Goal: Use online tool/utility: Utilize a website feature to perform a specific function

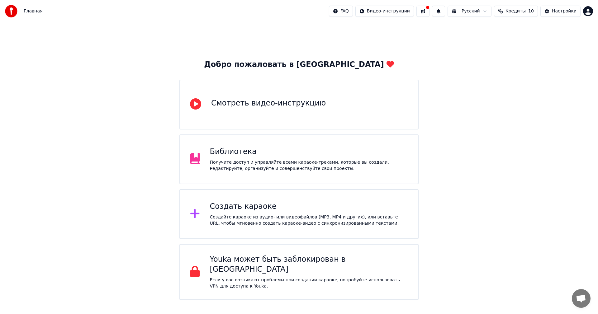
click at [264, 223] on div "Создайте караоке из аудио- или видеофайлов (MP3, MP4 и других), или вставьте UR…" at bounding box center [309, 220] width 198 height 12
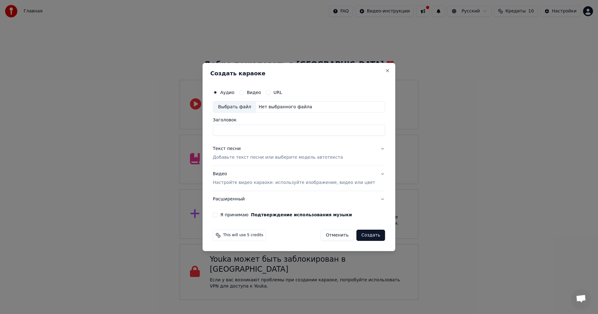
click at [236, 110] on div "Выбрать файл" at bounding box center [234, 106] width 43 height 11
drag, startPoint x: 346, startPoint y: 129, endPoint x: 317, endPoint y: 130, distance: 29.0
click at [317, 130] on input "**********" at bounding box center [299, 130] width 172 height 11
type input "**********"
click at [321, 158] on p "Добавьте текст песни или выберите модель автотекста" at bounding box center [278, 158] width 130 height 6
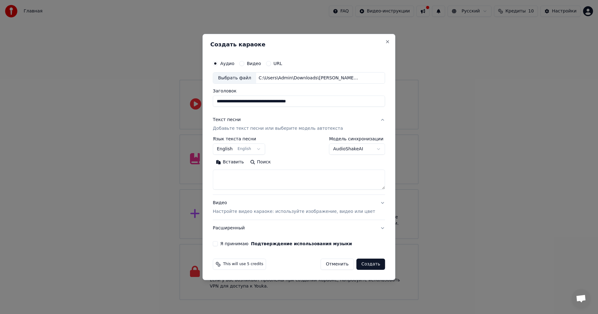
click at [263, 181] on textarea at bounding box center [299, 180] width 172 height 20
paste textarea "**********"
type textarea "**********"
click at [275, 207] on div "Видео Настройте видео караоке: используйте изображение, видео или цвет" at bounding box center [294, 207] width 162 height 15
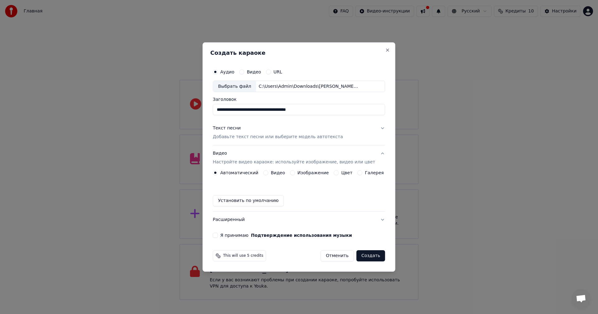
click at [297, 173] on div "Изображение" at bounding box center [309, 172] width 39 height 5
click at [293, 173] on button "Изображение" at bounding box center [292, 172] width 5 height 5
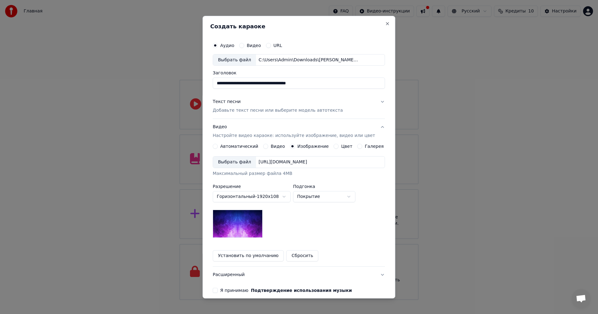
click at [223, 160] on div "Выбрать файл" at bounding box center [234, 162] width 43 height 11
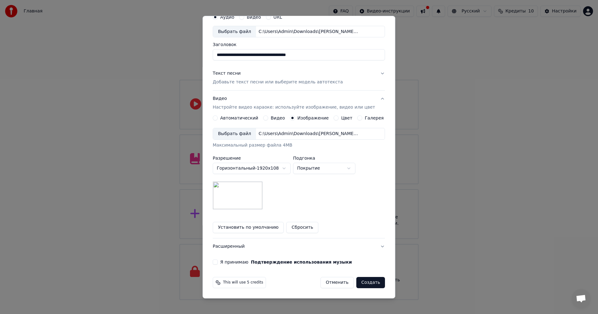
click at [218, 261] on button "Я принимаю Подтверждение использования музыки" at bounding box center [215, 262] width 5 height 5
click at [366, 284] on button "Создать" at bounding box center [370, 282] width 29 height 11
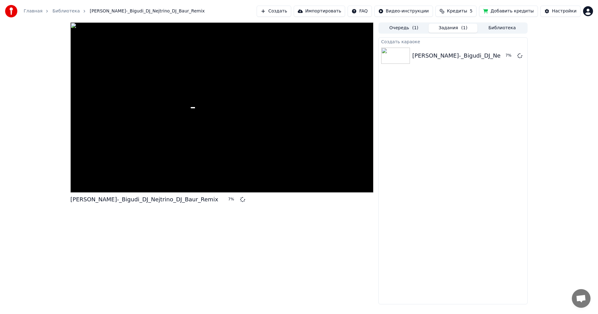
click at [502, 13] on button "Добавить кредиты" at bounding box center [508, 11] width 59 height 11
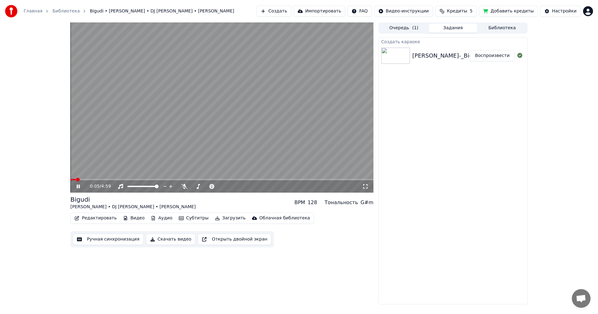
click at [248, 118] on video at bounding box center [221, 107] width 303 height 170
click at [185, 184] on body "Главная Библиотека Bigudi • [PERSON_NAME] • DJ [PERSON_NAME] • [PERSON_NAME] Со…" at bounding box center [299, 157] width 598 height 314
click at [183, 187] on icon at bounding box center [184, 186] width 6 height 5
click at [242, 121] on video at bounding box center [221, 107] width 303 height 170
click at [105, 241] on button "Ручная синхронизация" at bounding box center [108, 239] width 71 height 11
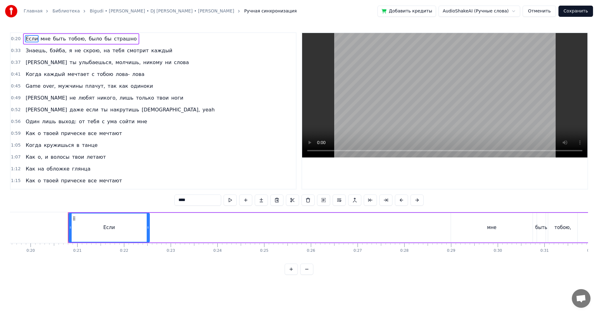
scroll to position [0, 940]
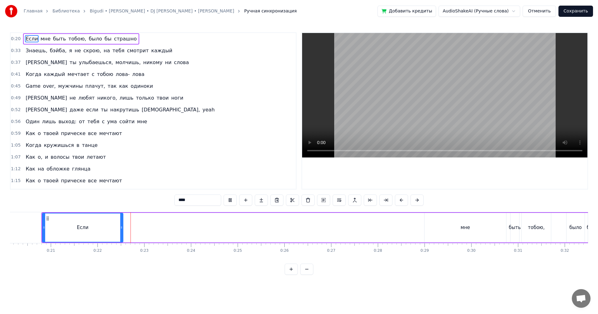
click at [428, 113] on video at bounding box center [444, 95] width 285 height 124
click at [85, 228] on div "Если" at bounding box center [83, 227] width 12 height 7
drag, startPoint x: 393, startPoint y: 232, endPoint x: 483, endPoint y: 157, distance: 116.7
click at [394, 232] on div "Если мне быть тобою, было бы страшно" at bounding box center [332, 227] width 583 height 31
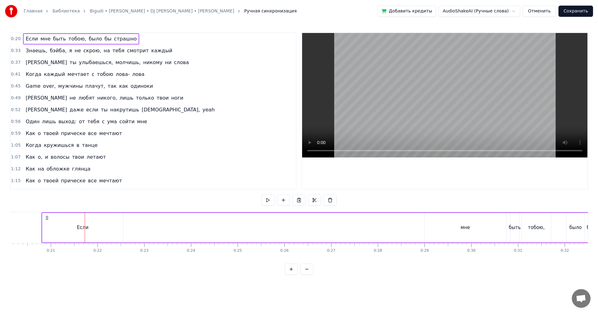
click at [511, 102] on video at bounding box center [444, 95] width 285 height 124
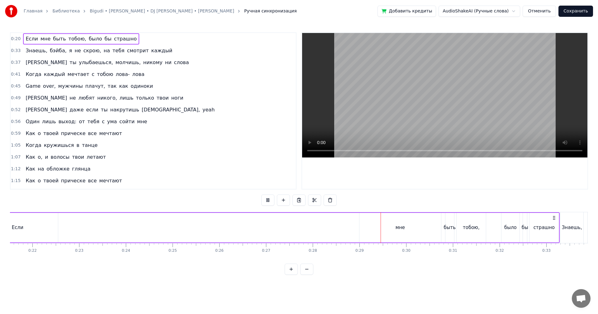
scroll to position [0, 1033]
click at [410, 97] on video at bounding box center [444, 95] width 285 height 124
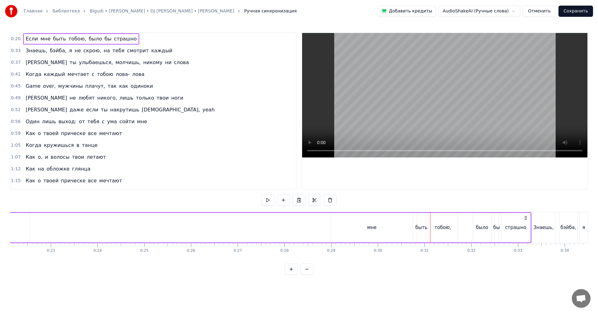
click at [339, 231] on div "мне" at bounding box center [372, 228] width 82 height 30
drag, startPoint x: 332, startPoint y: 231, endPoint x: 399, endPoint y: 230, distance: 66.6
click at [399, 230] on div at bounding box center [399, 228] width 2 height 28
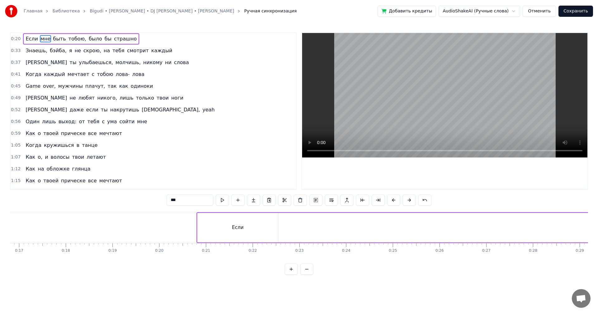
scroll to position [0, 784]
click at [254, 229] on div "Если" at bounding box center [238, 228] width 81 height 30
type input "****"
drag, startPoint x: 277, startPoint y: 227, endPoint x: 209, endPoint y: 223, distance: 67.7
click at [220, 225] on div at bounding box center [221, 228] width 2 height 28
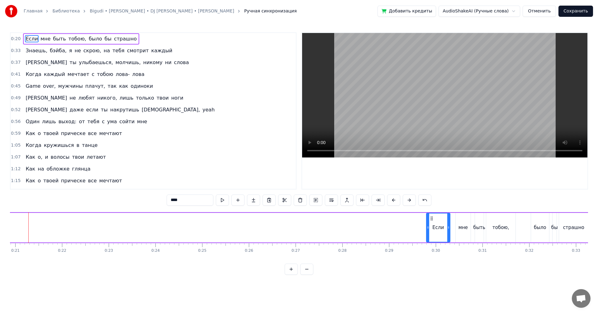
scroll to position [0, 975]
drag, startPoint x: 205, startPoint y: 218, endPoint x: 432, endPoint y: 218, distance: 227.2
click at [432, 218] on icon at bounding box center [434, 218] width 5 height 5
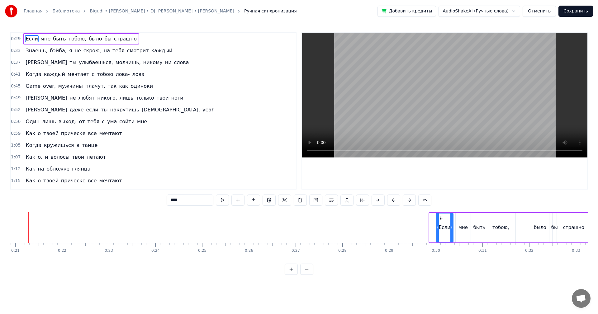
drag, startPoint x: 431, startPoint y: 221, endPoint x: 437, endPoint y: 221, distance: 6.5
click at [437, 221] on div at bounding box center [437, 228] width 2 height 28
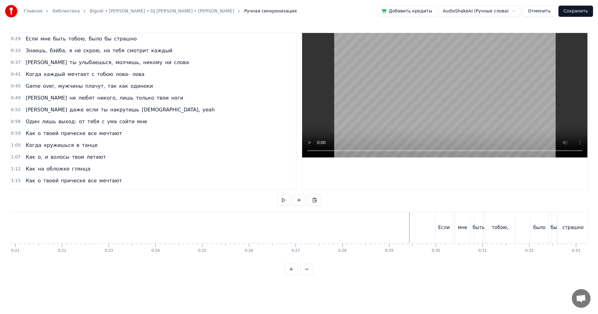
click at [444, 93] on video at bounding box center [444, 95] width 285 height 124
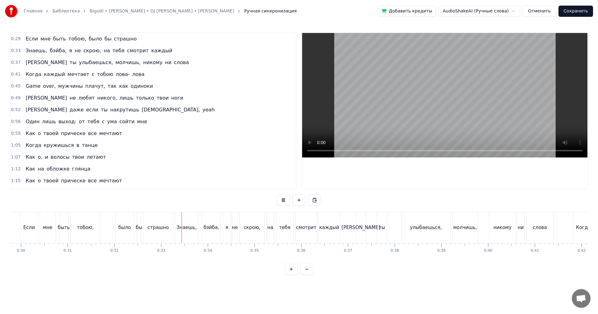
scroll to position [0, 1502]
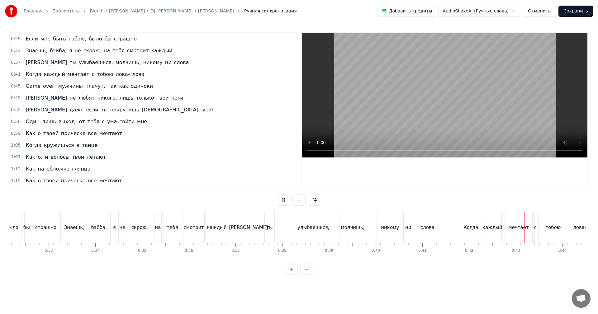
click at [450, 86] on video at bounding box center [444, 95] width 285 height 124
click at [379, 107] on video at bounding box center [444, 95] width 285 height 124
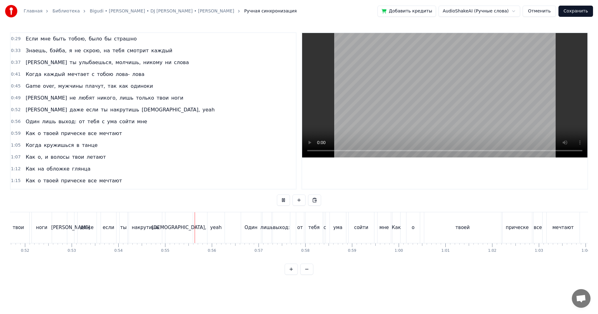
scroll to position [0, 2539]
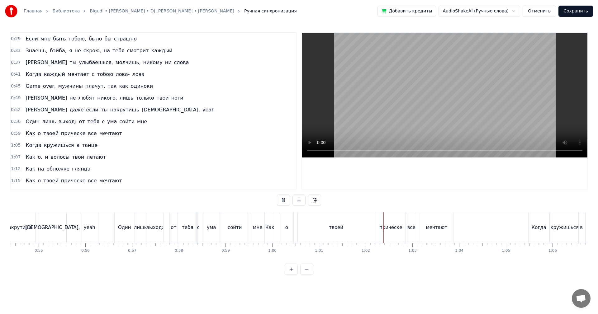
click at [439, 96] on video at bounding box center [444, 95] width 285 height 124
click at [249, 217] on div "Один лишь выход: от тебя с ума сойти мне" at bounding box center [190, 227] width 152 height 31
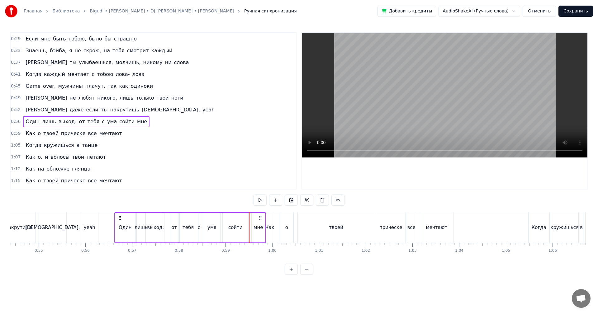
click at [459, 90] on video at bounding box center [444, 95] width 285 height 124
drag, startPoint x: 459, startPoint y: 91, endPoint x: 453, endPoint y: 94, distance: 6.3
click at [458, 91] on video at bounding box center [444, 95] width 285 height 124
drag, startPoint x: 284, startPoint y: 223, endPoint x: 304, endPoint y: 221, distance: 19.7
click at [286, 223] on div "о" at bounding box center [286, 227] width 13 height 31
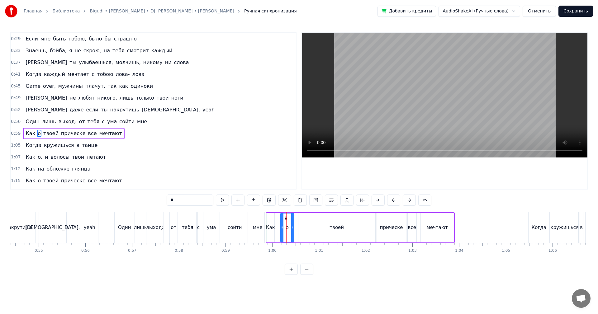
scroll to position [22, 0]
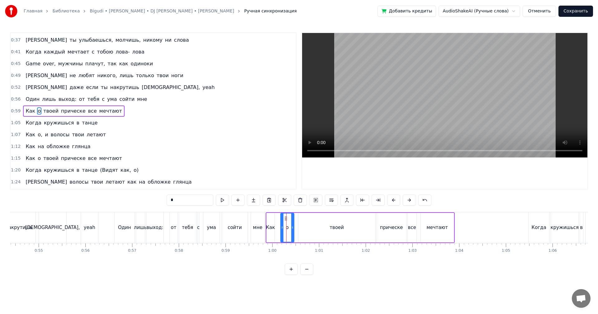
click at [322, 221] on div "твоей" at bounding box center [336, 228] width 77 height 30
drag, startPoint x: 299, startPoint y: 228, endPoint x: 352, endPoint y: 230, distance: 52.9
click at [352, 230] on div at bounding box center [352, 228] width 2 height 28
click at [285, 221] on div "о" at bounding box center [286, 228] width 13 height 30
type input "*"
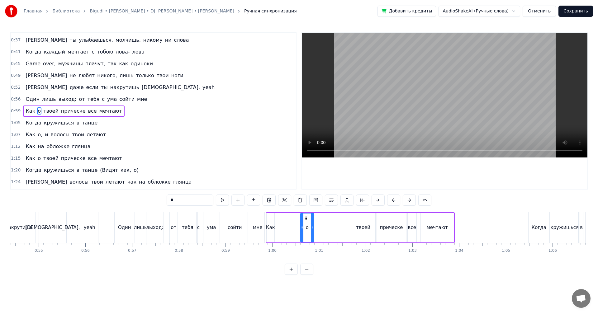
drag, startPoint x: 285, startPoint y: 218, endPoint x: 305, endPoint y: 222, distance: 20.4
click at [305, 222] on div "о" at bounding box center [307, 228] width 13 height 28
click at [316, 223] on div "Как о твоей прическе все мечтают" at bounding box center [359, 227] width 189 height 31
click at [310, 224] on div "о" at bounding box center [306, 228] width 13 height 30
drag, startPoint x: 312, startPoint y: 223, endPoint x: 321, endPoint y: 223, distance: 8.7
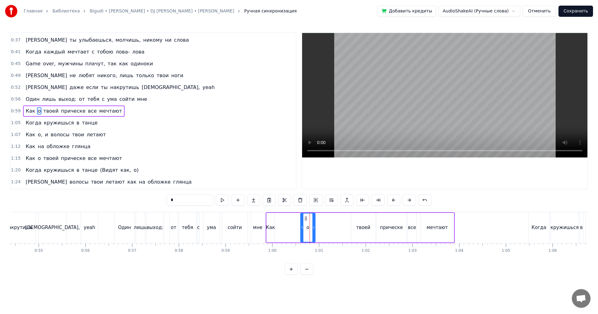
click at [315, 223] on div at bounding box center [313, 228] width 2 height 28
click at [265, 225] on div "Один лишь выход: от тебя с ума сойти мне" at bounding box center [190, 227] width 152 height 31
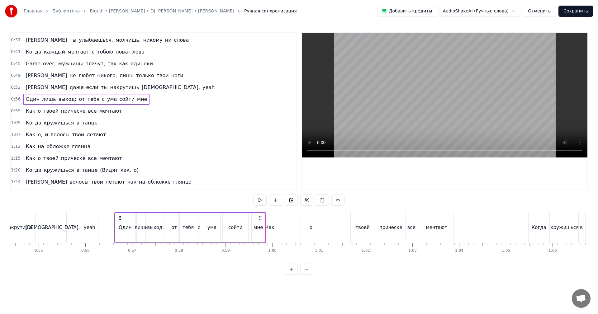
click at [269, 223] on div "Как" at bounding box center [270, 227] width 8 height 31
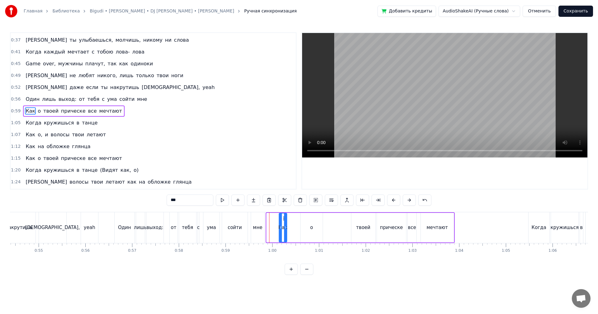
drag, startPoint x: 271, startPoint y: 218, endPoint x: 282, endPoint y: 218, distance: 11.5
click at [282, 218] on icon at bounding box center [284, 218] width 5 height 5
drag, startPoint x: 285, startPoint y: 218, endPoint x: 279, endPoint y: 219, distance: 6.2
click at [288, 218] on div at bounding box center [288, 228] width 2 height 28
click at [262, 219] on div "мне" at bounding box center [257, 227] width 13 height 31
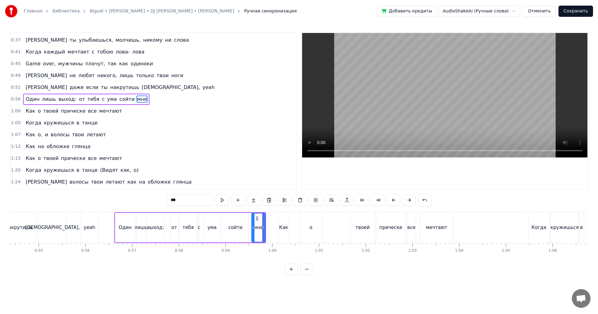
scroll to position [11, 0]
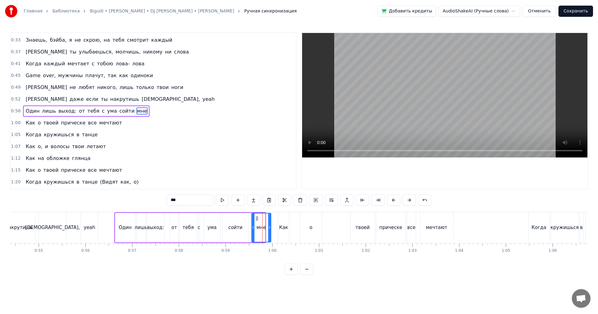
click at [270, 220] on div at bounding box center [269, 228] width 2 height 28
drag, startPoint x: 242, startPoint y: 222, endPoint x: 248, endPoint y: 220, distance: 5.9
click at [246, 221] on div "сойти" at bounding box center [236, 228] width 26 height 30
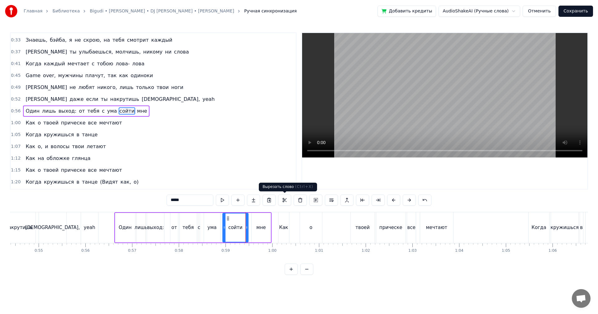
click at [445, 119] on video at bounding box center [444, 95] width 285 height 124
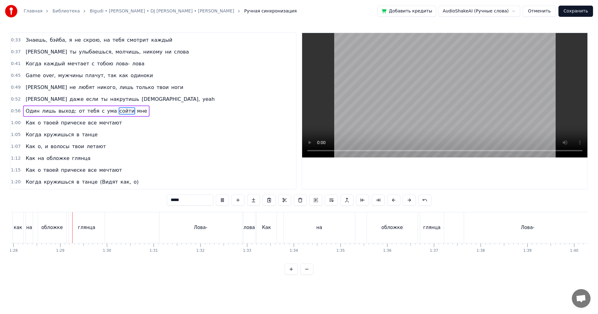
scroll to position [0, 4105]
click at [432, 91] on video at bounding box center [444, 95] width 285 height 124
click at [484, 228] on div "Лова-" at bounding box center [526, 227] width 127 height 31
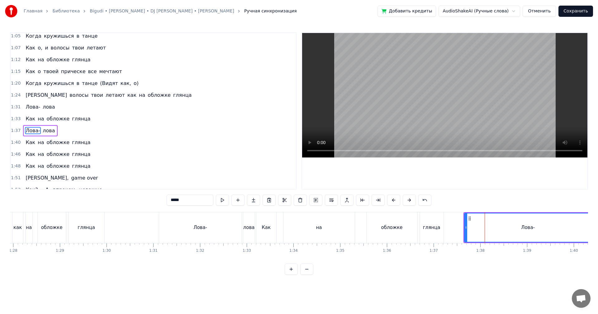
scroll to position [129, 0]
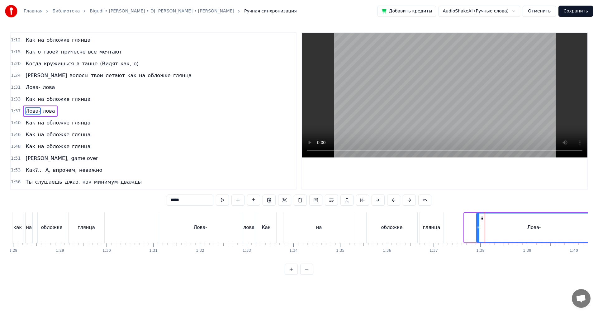
drag, startPoint x: 466, startPoint y: 228, endPoint x: 501, endPoint y: 228, distance: 35.2
click at [479, 228] on icon at bounding box center [477, 227] width 2 height 5
click at [433, 231] on div "глянца" at bounding box center [432, 227] width 24 height 31
type input "******"
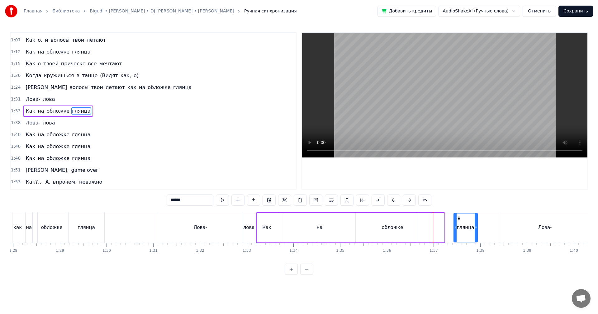
drag, startPoint x: 426, startPoint y: 217, endPoint x: 460, endPoint y: 218, distance: 33.4
click at [460, 218] on icon at bounding box center [458, 218] width 5 height 5
click at [13, 98] on span "1:31" at bounding box center [16, 99] width 10 height 6
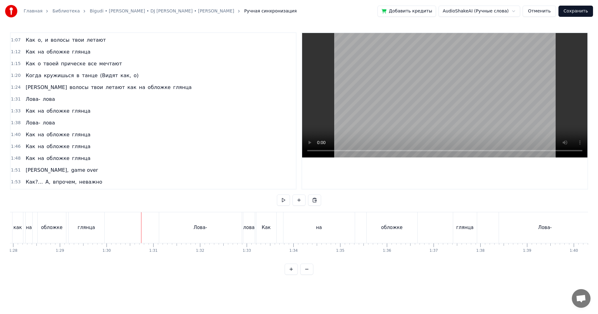
click at [418, 112] on video at bounding box center [444, 95] width 285 height 124
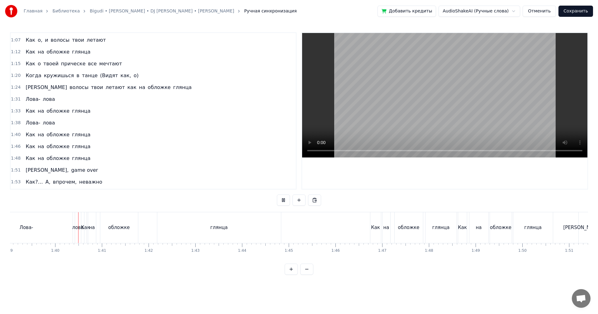
scroll to position [0, 4624]
click at [447, 106] on video at bounding box center [444, 95] width 285 height 124
click at [269, 228] on div "глянца" at bounding box center [219, 227] width 124 height 31
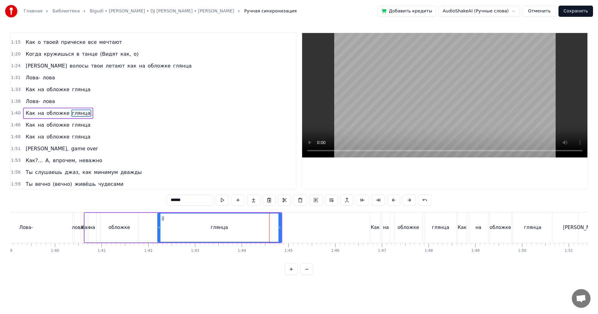
scroll to position [141, 0]
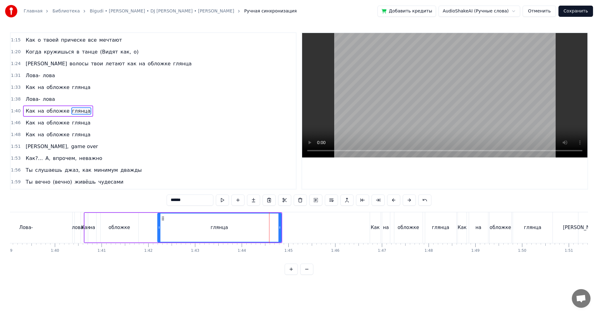
click at [15, 112] on span "1:40" at bounding box center [16, 111] width 10 height 6
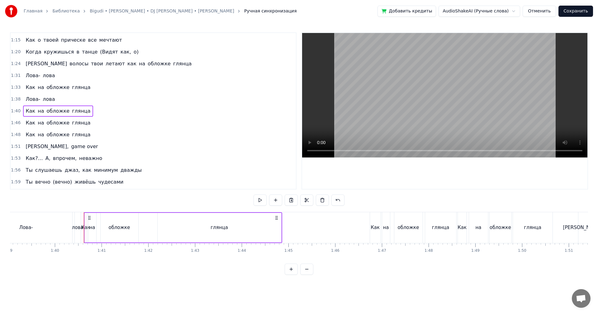
click at [15, 75] on span "1:31" at bounding box center [16, 76] width 10 height 6
drag, startPoint x: 15, startPoint y: 86, endPoint x: 12, endPoint y: 96, distance: 10.2
click at [15, 87] on span "1:33" at bounding box center [16, 87] width 10 height 6
click at [11, 97] on span "1:38" at bounding box center [16, 99] width 10 height 6
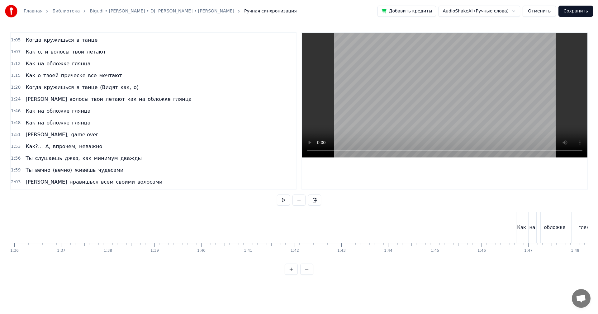
scroll to position [0, 4530]
click at [463, 60] on video at bounding box center [444, 95] width 285 height 124
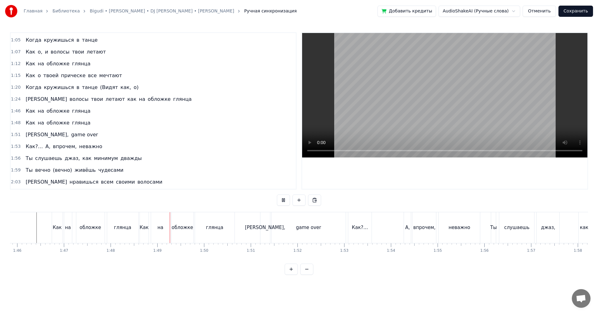
scroll to position [0, 5047]
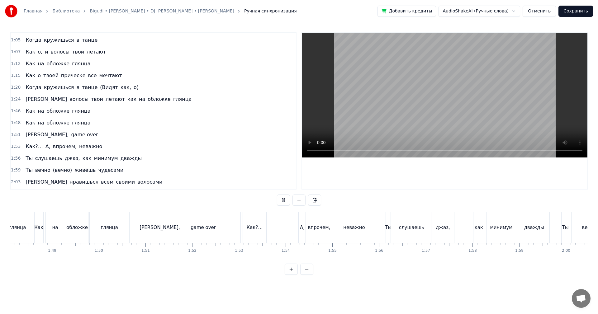
click at [505, 112] on video at bounding box center [444, 95] width 285 height 124
click at [210, 219] on div "game over" at bounding box center [203, 227] width 74 height 31
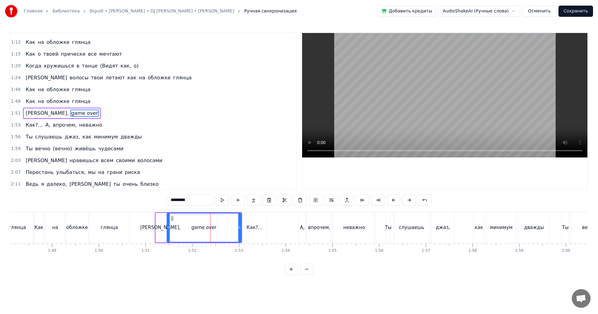
scroll to position [129, 0]
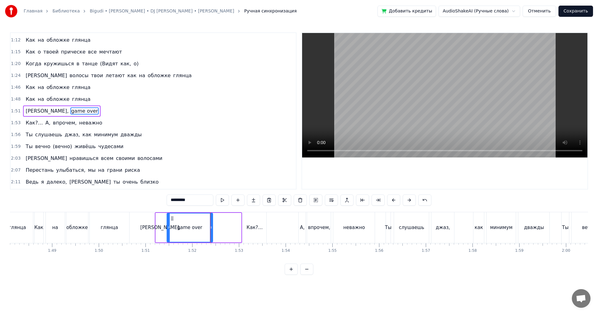
drag, startPoint x: 238, startPoint y: 220, endPoint x: 190, endPoint y: 226, distance: 49.0
click at [201, 226] on div "game over" at bounding box center [189, 228] width 45 height 28
click at [129, 225] on div "глянца" at bounding box center [109, 227] width 40 height 31
type input "******"
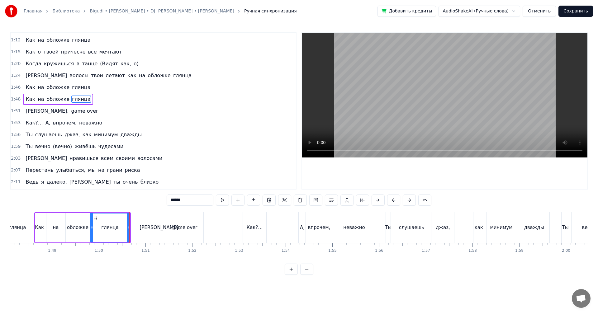
scroll to position [117, 0]
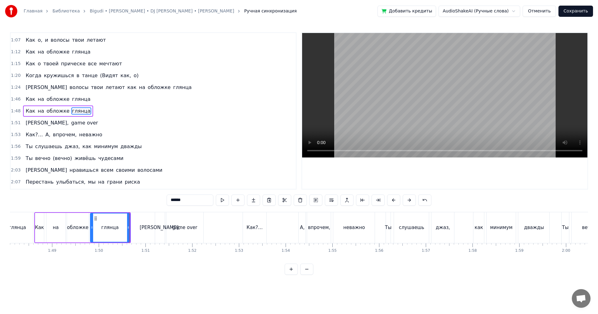
click at [460, 112] on video at bounding box center [444, 95] width 285 height 124
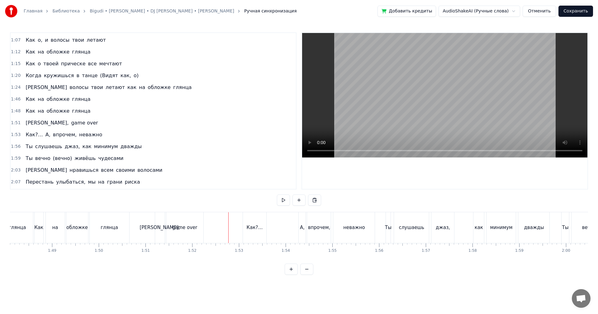
click at [444, 110] on video at bounding box center [444, 95] width 285 height 124
drag, startPoint x: 444, startPoint y: 110, endPoint x: 430, endPoint y: 117, distance: 15.8
click at [443, 110] on video at bounding box center [444, 95] width 285 height 124
drag, startPoint x: 256, startPoint y: 222, endPoint x: 252, endPoint y: 223, distance: 4.0
click at [256, 222] on div "Как?…" at bounding box center [255, 227] width 24 height 31
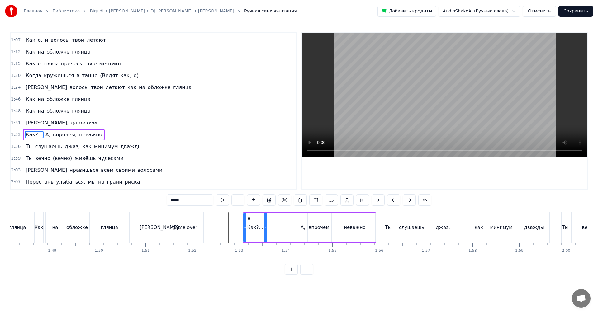
scroll to position [141, 0]
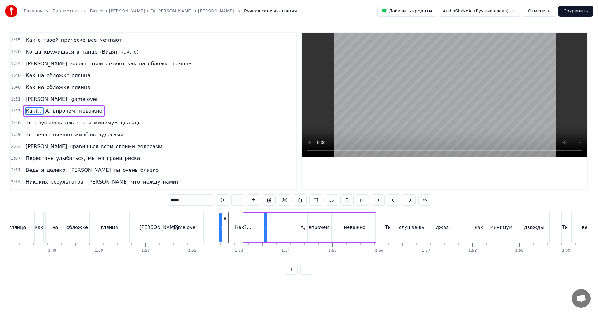
drag, startPoint x: 244, startPoint y: 228, endPoint x: 220, endPoint y: 229, distance: 24.3
click at [220, 230] on div at bounding box center [221, 228] width 2 height 28
click at [243, 224] on div "Как?…" at bounding box center [243, 227] width 16 height 7
click at [179, 200] on input "*****" at bounding box center [190, 200] width 47 height 11
drag, startPoint x: 178, startPoint y: 201, endPoint x: 191, endPoint y: 221, distance: 24.5
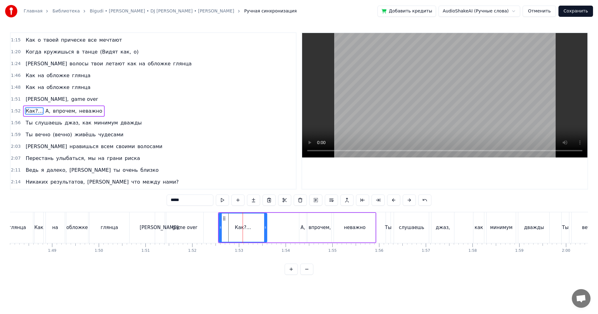
click at [178, 201] on input "*****" at bounding box center [190, 200] width 47 height 11
drag, startPoint x: 178, startPoint y: 200, endPoint x: 181, endPoint y: 202, distance: 3.5
click at [178, 200] on input "******" at bounding box center [190, 200] width 47 height 11
click at [176, 199] on input "******" at bounding box center [190, 200] width 47 height 11
drag, startPoint x: 177, startPoint y: 200, endPoint x: 179, endPoint y: 205, distance: 4.6
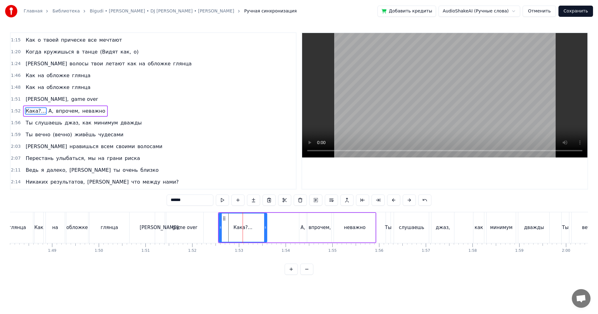
click at [177, 201] on input "******" at bounding box center [190, 200] width 47 height 11
type input "*******"
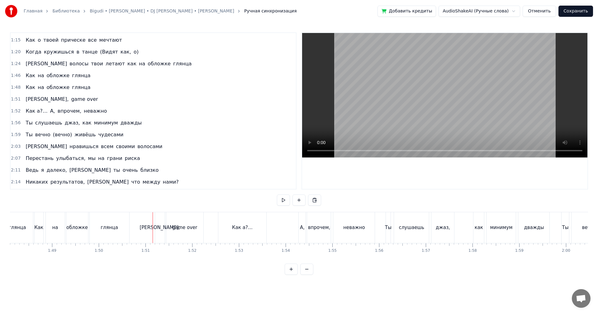
click at [457, 127] on video at bounding box center [444, 95] width 285 height 124
drag, startPoint x: 180, startPoint y: 234, endPoint x: 197, endPoint y: 232, distance: 16.6
click at [181, 234] on div "game over" at bounding box center [184, 227] width 37 height 31
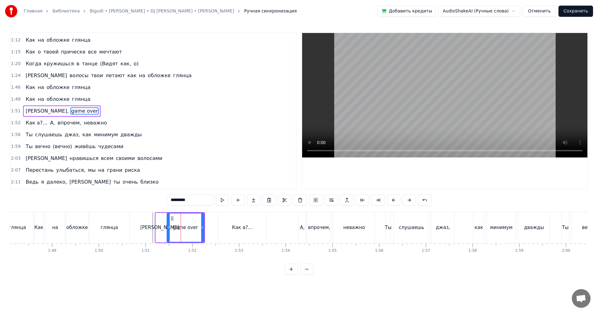
drag, startPoint x: 228, startPoint y: 225, endPoint x: 222, endPoint y: 228, distance: 6.3
click at [227, 225] on div "Как а?…" at bounding box center [242, 227] width 48 height 31
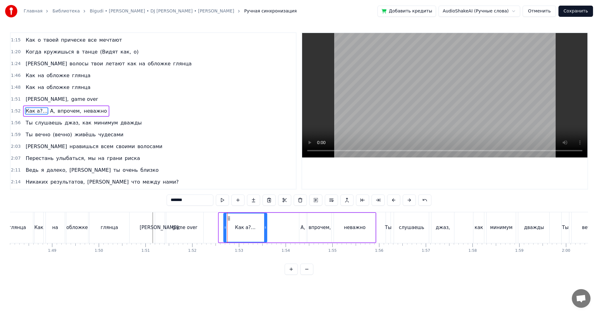
drag, startPoint x: 221, startPoint y: 228, endPoint x: 225, endPoint y: 228, distance: 4.1
click at [225, 228] on icon at bounding box center [225, 227] width 2 height 5
click at [171, 227] on div "game over" at bounding box center [184, 227] width 37 height 31
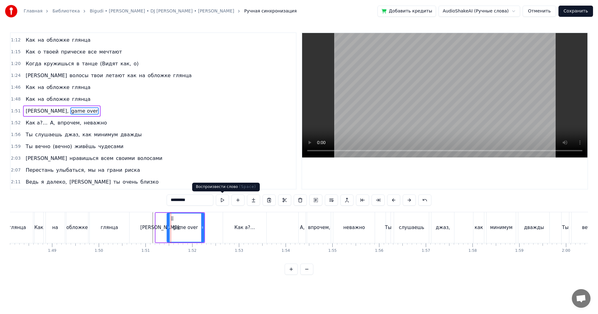
click at [398, 110] on video at bounding box center [444, 95] width 285 height 124
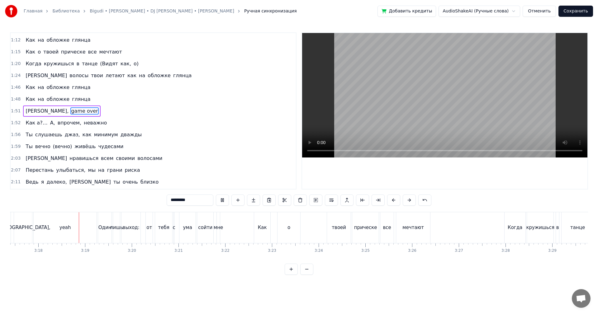
scroll to position [0, 9215]
click at [480, 101] on video at bounding box center [444, 95] width 285 height 124
click at [79, 236] on div "yeah" at bounding box center [64, 227] width 63 height 31
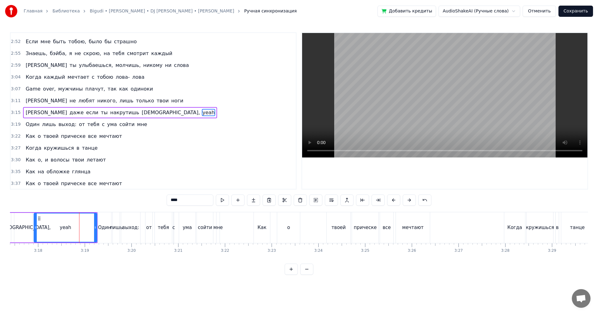
scroll to position [401, 0]
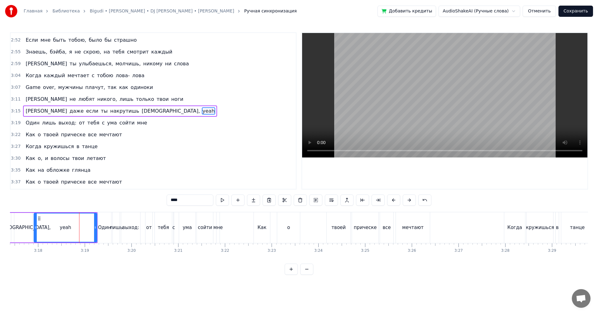
click at [24, 235] on div "[DEMOGRAPHIC_DATA]," at bounding box center [23, 228] width 18 height 30
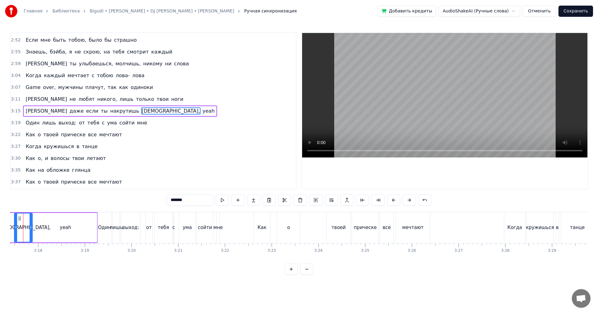
scroll to position [0, 9197]
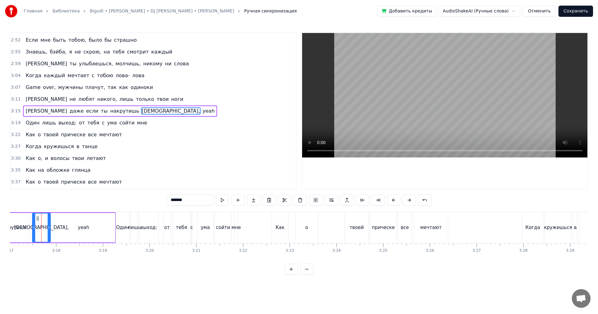
click at [380, 127] on video at bounding box center [444, 95] width 285 height 124
drag, startPoint x: 386, startPoint y: 121, endPoint x: 380, endPoint y: 124, distance: 6.8
click at [386, 121] on video at bounding box center [444, 95] width 285 height 124
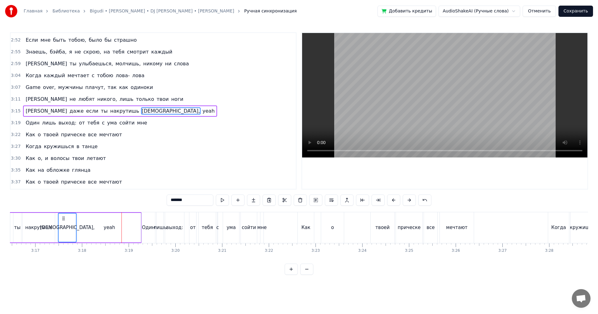
scroll to position [0, 9042]
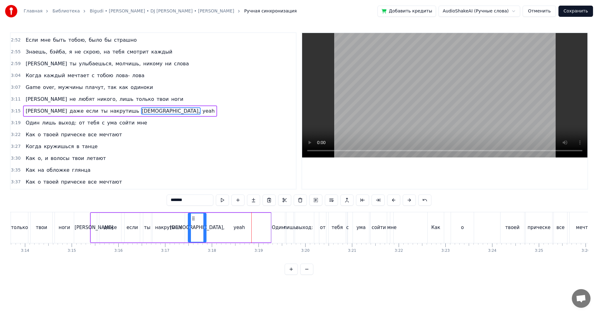
click at [256, 227] on div "yeah" at bounding box center [239, 228] width 63 height 30
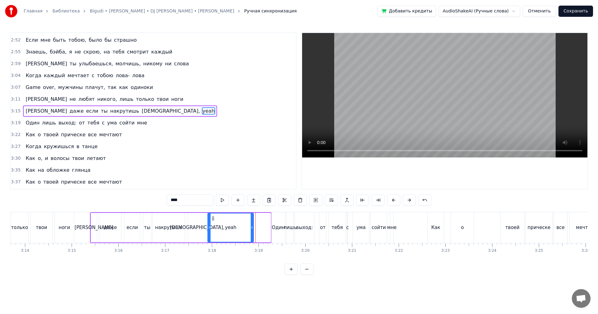
drag, startPoint x: 270, startPoint y: 227, endPoint x: 252, endPoint y: 229, distance: 17.3
click at [252, 229] on icon at bounding box center [252, 227] width 2 height 5
drag, startPoint x: 209, startPoint y: 229, endPoint x: 225, endPoint y: 226, distance: 16.4
click at [225, 226] on icon at bounding box center [225, 227] width 2 height 5
click at [205, 229] on div "[DEMOGRAPHIC_DATA]," at bounding box center [197, 228] width 18 height 30
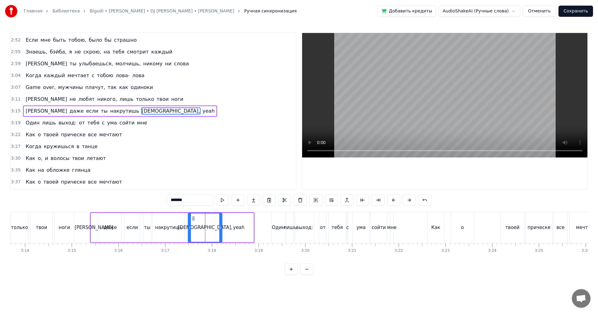
drag, startPoint x: 204, startPoint y: 229, endPoint x: 221, endPoint y: 223, distance: 18.0
click at [221, 223] on div at bounding box center [220, 228] width 2 height 28
drag, startPoint x: 167, startPoint y: 225, endPoint x: 238, endPoint y: 214, distance: 72.2
click at [168, 225] on div "накрутишь" at bounding box center [168, 227] width 27 height 7
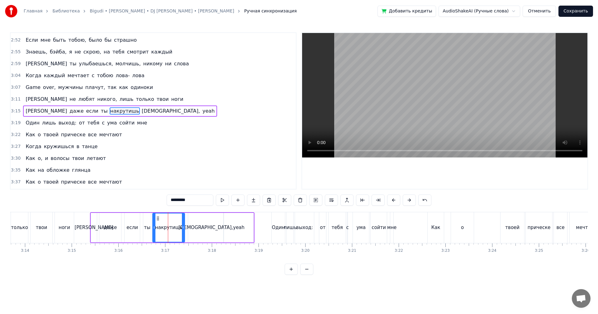
click at [418, 127] on video at bounding box center [444, 95] width 285 height 124
click at [431, 104] on video at bounding box center [444, 95] width 285 height 124
click at [383, 232] on div "сойти" at bounding box center [378, 227] width 16 height 31
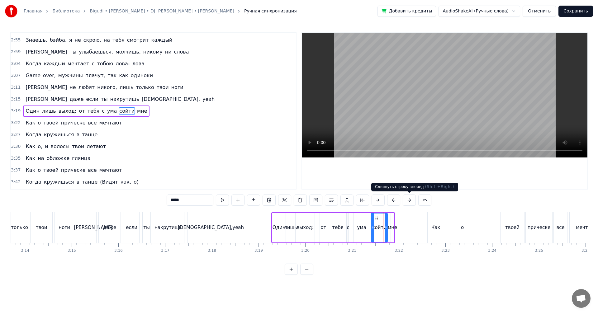
click at [468, 126] on video at bounding box center [444, 95] width 285 height 124
drag, startPoint x: 439, startPoint y: 222, endPoint x: 434, endPoint y: 223, distance: 5.8
click at [439, 222] on div "Как" at bounding box center [435, 227] width 16 height 31
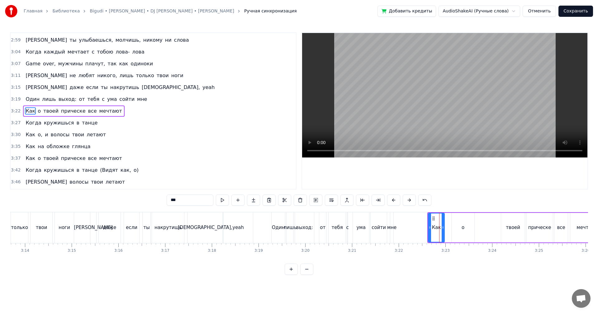
click at [394, 231] on div "мне" at bounding box center [391, 227] width 9 height 7
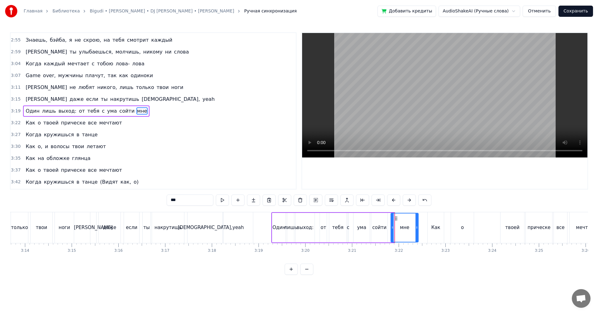
drag, startPoint x: 393, startPoint y: 231, endPoint x: 406, endPoint y: 229, distance: 13.1
click at [416, 228] on div at bounding box center [416, 228] width 2 height 28
drag, startPoint x: 392, startPoint y: 228, endPoint x: 397, endPoint y: 227, distance: 4.5
click at [395, 227] on icon at bounding box center [393, 227] width 2 height 5
click at [379, 229] on div "сойти" at bounding box center [379, 227] width 14 height 7
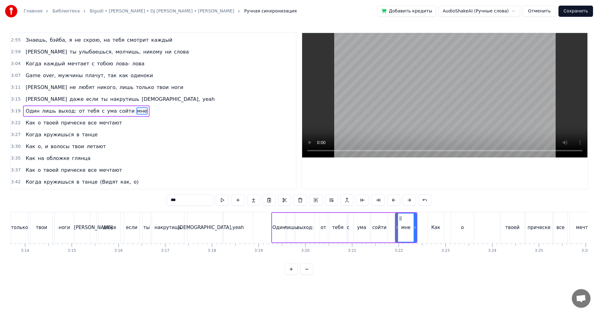
type input "*****"
click at [389, 224] on div at bounding box center [388, 228] width 2 height 28
click at [390, 223] on div at bounding box center [390, 228] width 2 height 28
drag, startPoint x: 328, startPoint y: 229, endPoint x: 341, endPoint y: 221, distance: 15.5
click at [328, 229] on div "Один лишь выход: от тебя с ума сойти мне" at bounding box center [344, 227] width 146 height 31
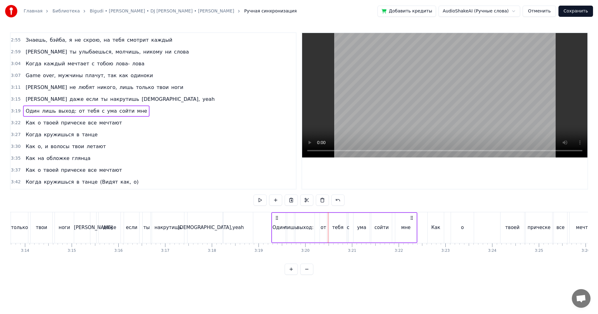
click at [484, 116] on video at bounding box center [444, 95] width 285 height 124
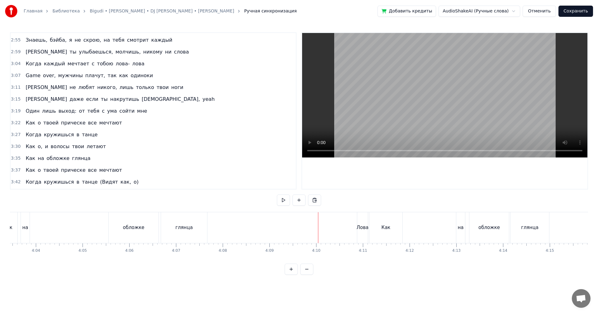
scroll to position [0, 11490]
drag, startPoint x: 325, startPoint y: 227, endPoint x: 389, endPoint y: 166, distance: 88.9
click at [326, 227] on div "Как на обложке глянца" at bounding box center [334, 227] width 181 height 31
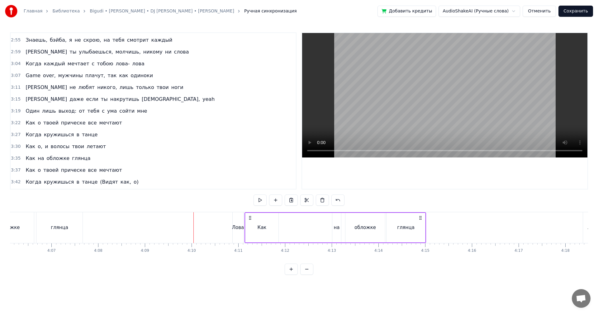
click at [432, 106] on video at bounding box center [444, 95] width 285 height 124
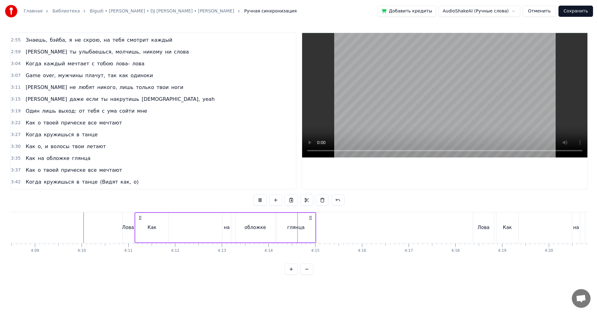
scroll to position [0, 11707]
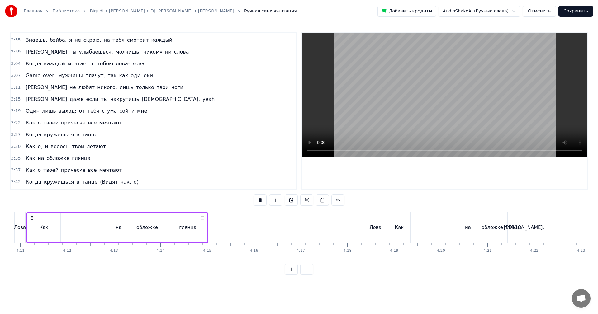
click at [446, 230] on div "Как на обложке глянца" at bounding box center [453, 227] width 131 height 31
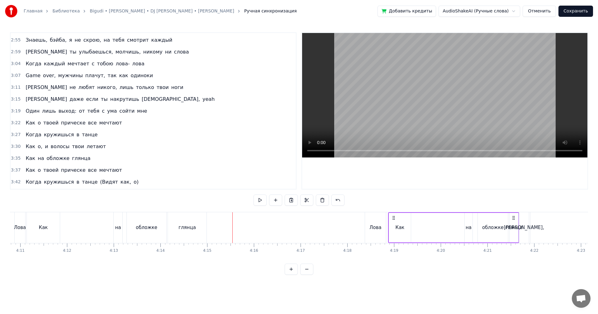
click at [476, 120] on video at bounding box center [444, 95] width 285 height 124
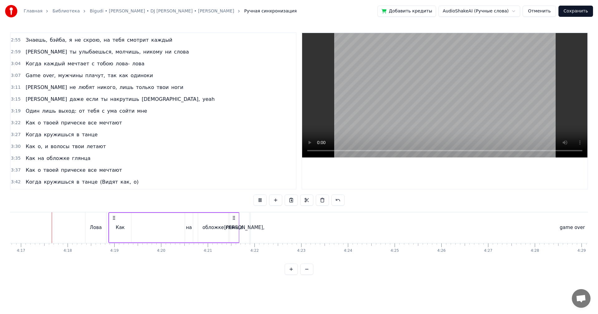
scroll to position [0, 11985]
drag, startPoint x: 421, startPoint y: 105, endPoint x: 451, endPoint y: 194, distance: 93.9
click at [422, 106] on video at bounding box center [444, 95] width 285 height 124
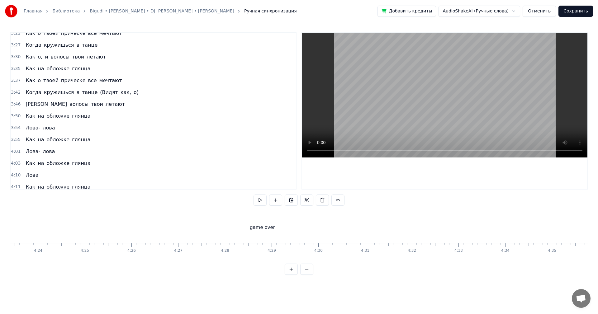
scroll to position [542, 0]
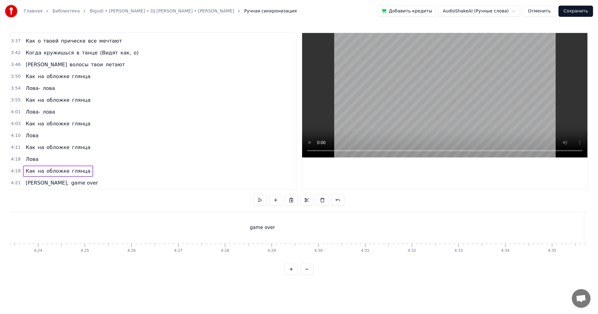
click at [15, 79] on span "3:50" at bounding box center [16, 76] width 10 height 6
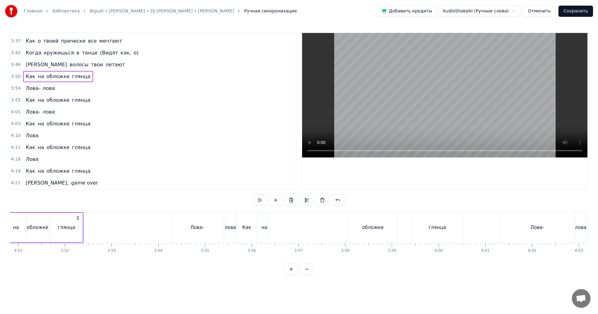
scroll to position [0, 10728]
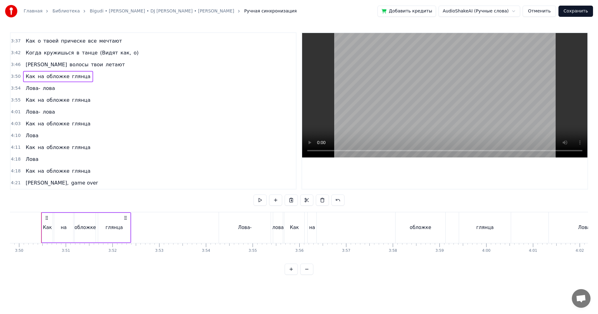
click at [383, 128] on video at bounding box center [444, 95] width 285 height 124
click at [231, 227] on div "Лова-" at bounding box center [245, 227] width 52 height 31
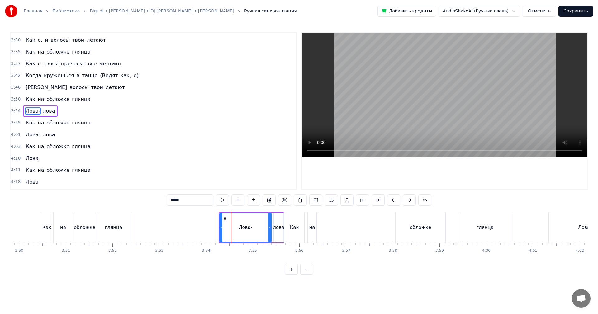
scroll to position [542, 0]
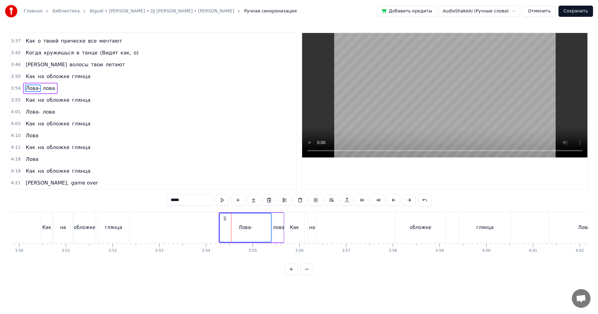
click at [12, 99] on span "3:55" at bounding box center [16, 100] width 10 height 6
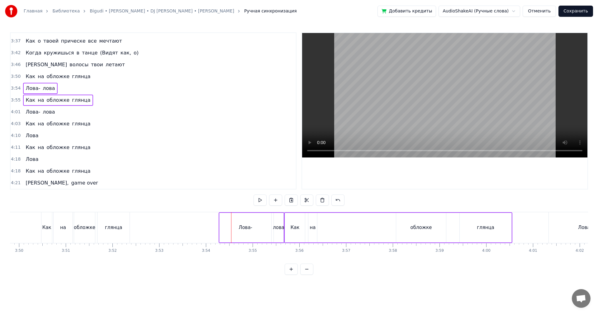
drag, startPoint x: 16, startPoint y: 112, endPoint x: 16, endPoint y: 119, distance: 6.5
click at [16, 113] on span "4:01" at bounding box center [16, 112] width 10 height 6
drag, startPoint x: 15, startPoint y: 122, endPoint x: 14, endPoint y: 129, distance: 7.3
click at [15, 124] on span "4:03" at bounding box center [16, 124] width 10 height 6
drag, startPoint x: 14, startPoint y: 136, endPoint x: 14, endPoint y: 142, distance: 5.6
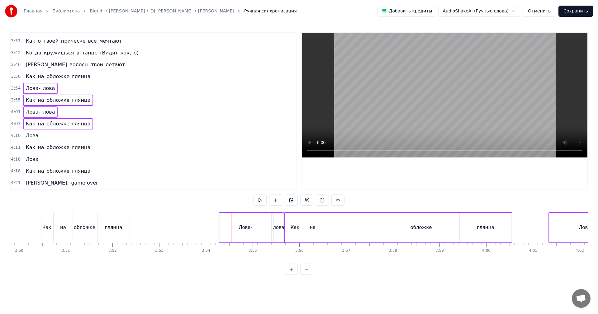
click at [14, 138] on span "4:10" at bounding box center [16, 136] width 10 height 6
drag, startPoint x: 14, startPoint y: 148, endPoint x: 13, endPoint y: 152, distance: 4.4
click at [14, 151] on div "4:11 Как на обложке глянца" at bounding box center [153, 148] width 285 height 12
drag, startPoint x: 13, startPoint y: 155, endPoint x: 13, endPoint y: 160, distance: 4.7
click at [13, 159] on div "4:18 Лова" at bounding box center [153, 159] width 285 height 12
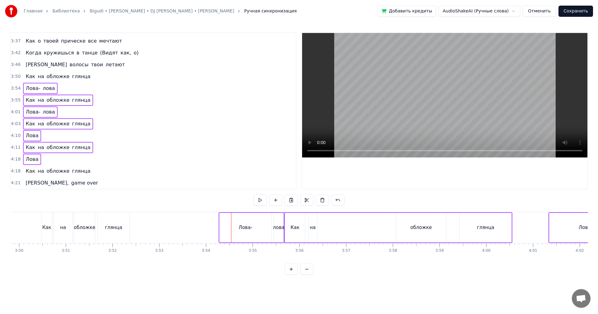
drag, startPoint x: 12, startPoint y: 170, endPoint x: 12, endPoint y: 173, distance: 3.4
click at [12, 172] on span "4:18" at bounding box center [16, 171] width 10 height 6
click at [13, 179] on div "4:21 Лова, game over" at bounding box center [153, 183] width 285 height 12
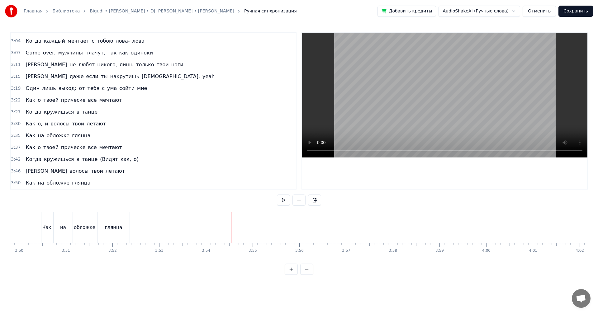
click at [578, 11] on button "Сохранить" at bounding box center [575, 11] width 35 height 11
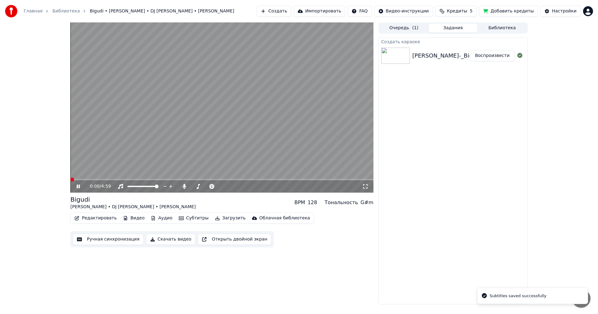
click at [172, 238] on button "Скачать видео" at bounding box center [170, 239] width 49 height 11
click at [195, 117] on video at bounding box center [221, 107] width 303 height 170
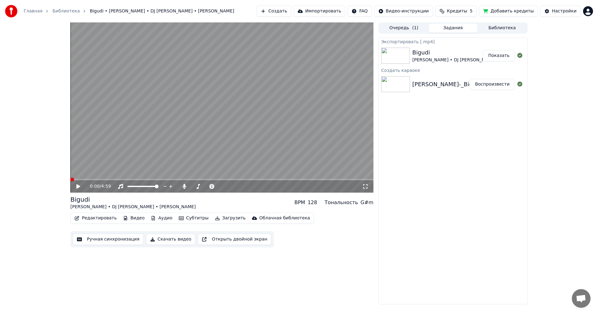
click at [498, 58] on button "Показать" at bounding box center [498, 55] width 32 height 11
